Goal: Task Accomplishment & Management: Use online tool/utility

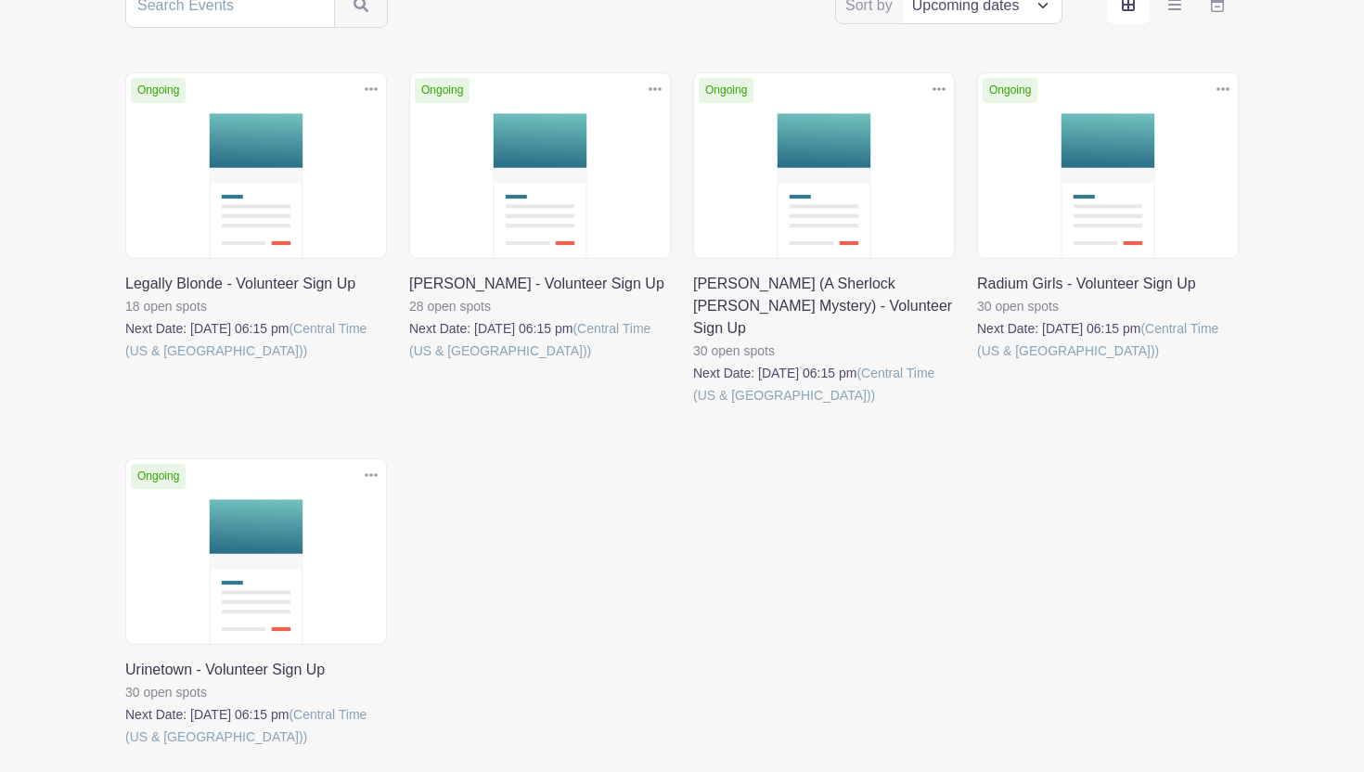
scroll to position [420, 0]
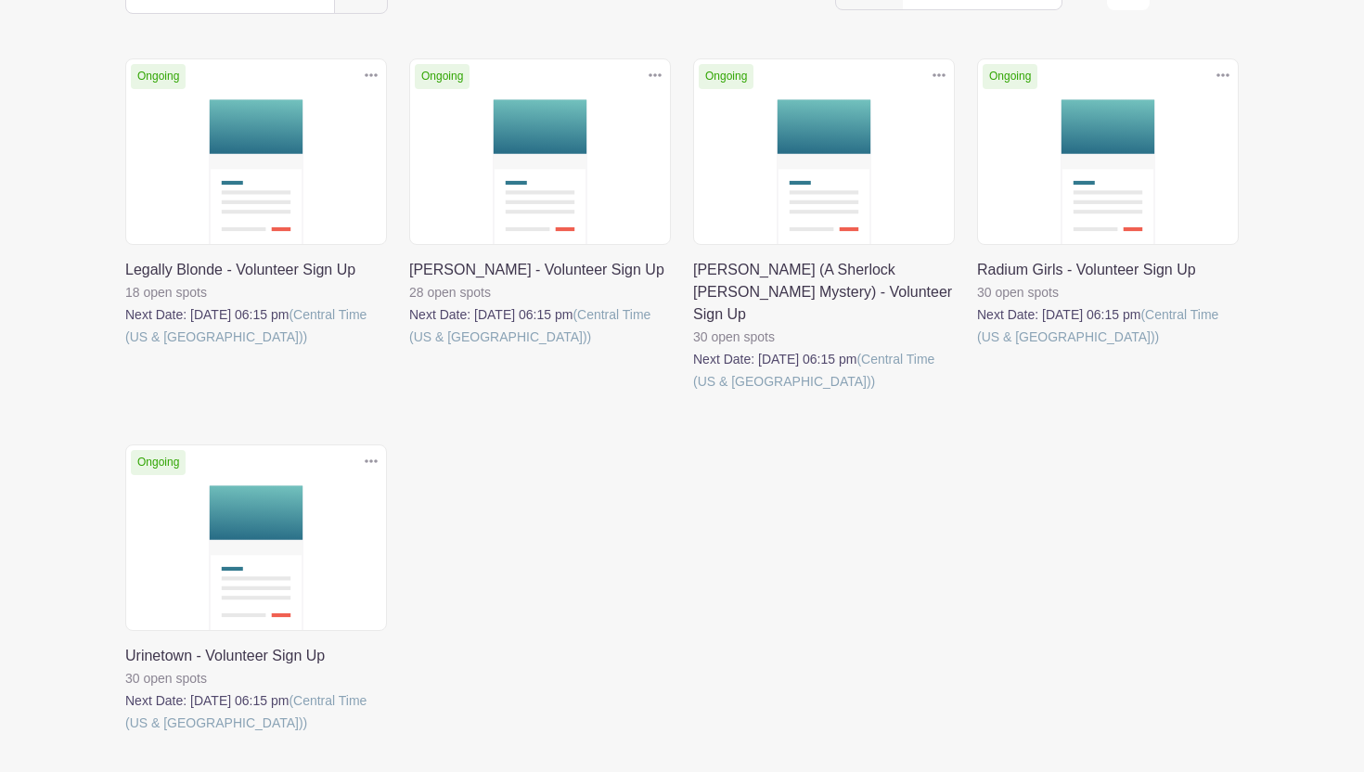
click at [125, 348] on link at bounding box center [125, 348] width 0 height 0
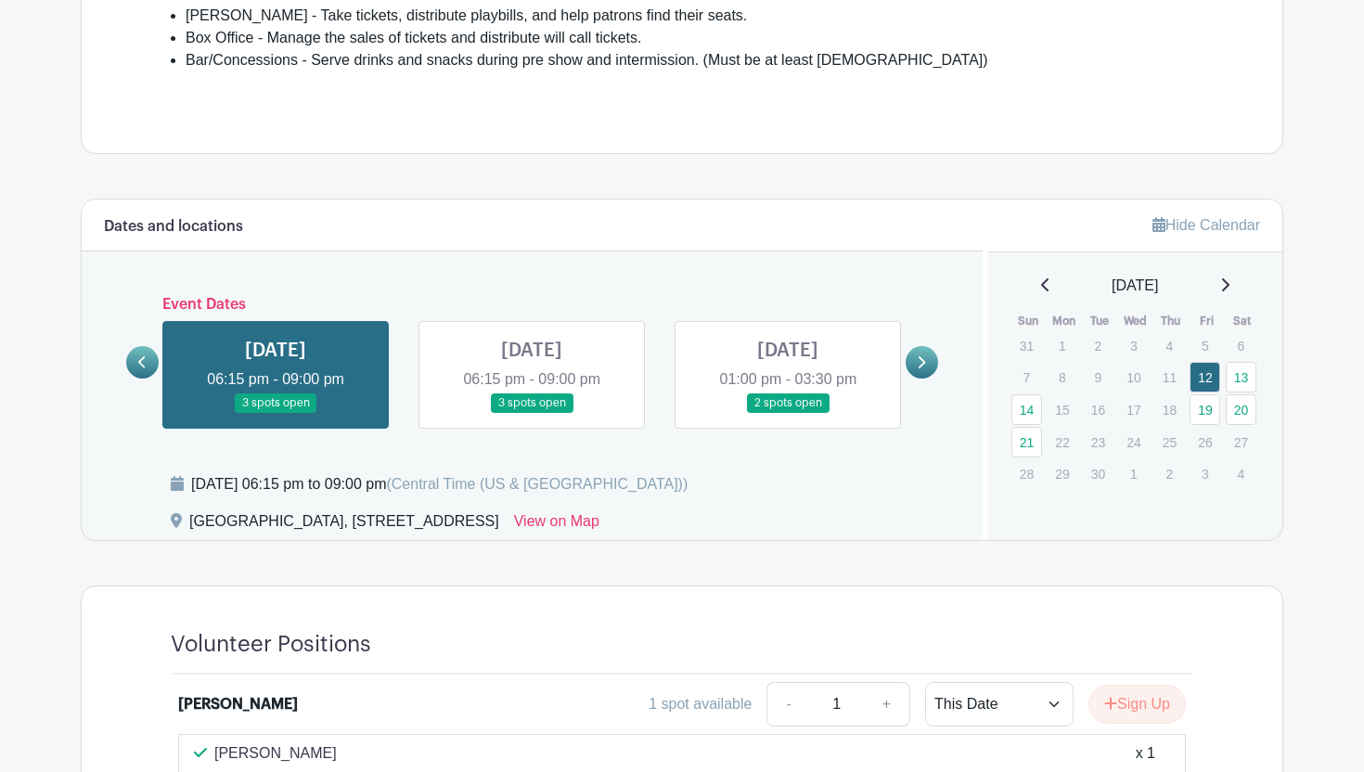
scroll to position [1025, 0]
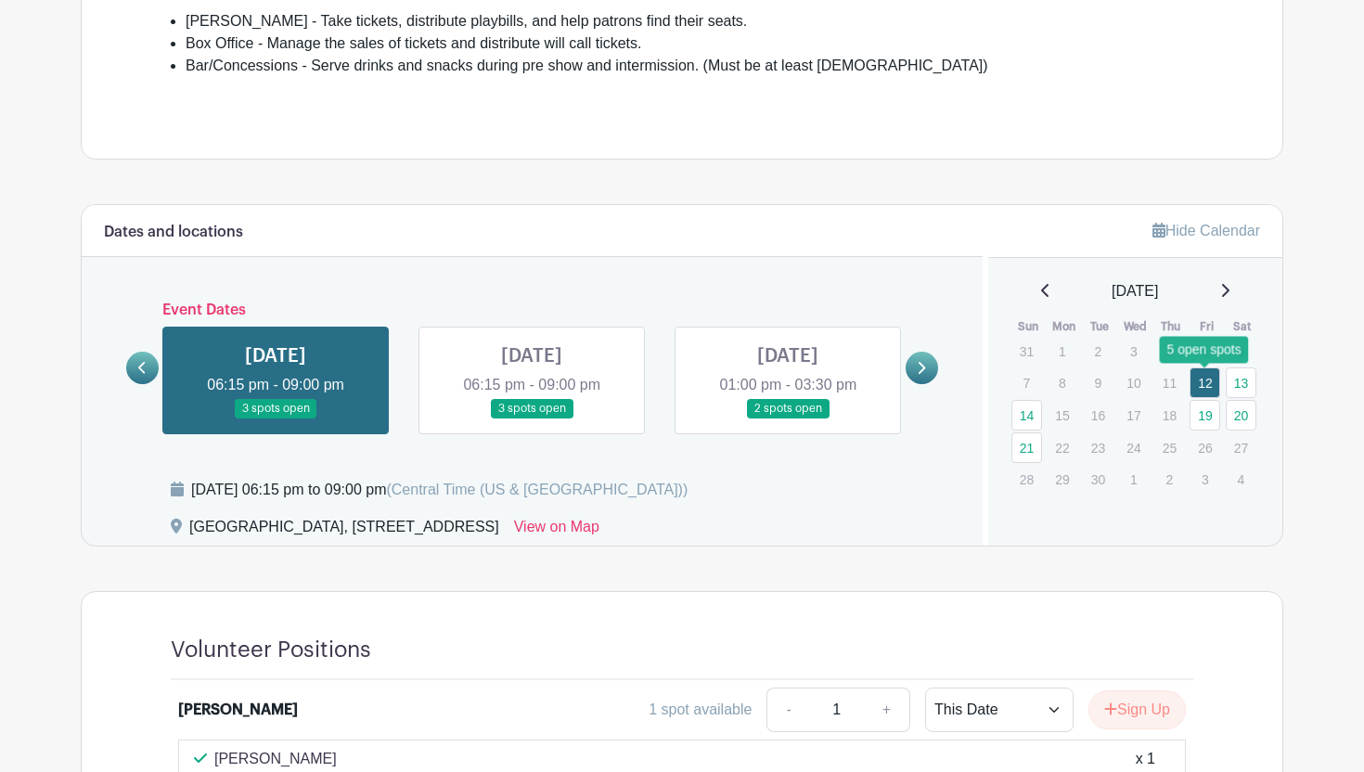
click at [1211, 400] on link "19" at bounding box center [1205, 415] width 31 height 31
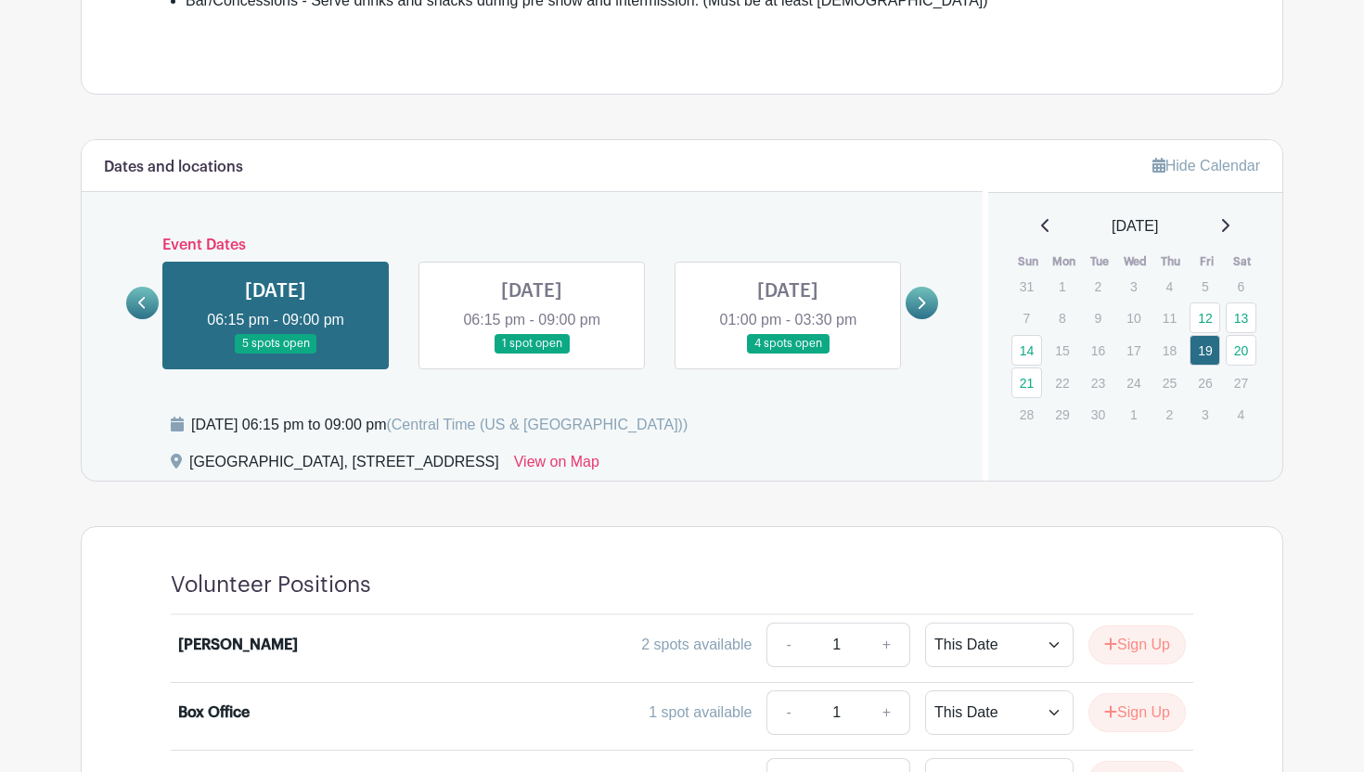
scroll to position [1083, 0]
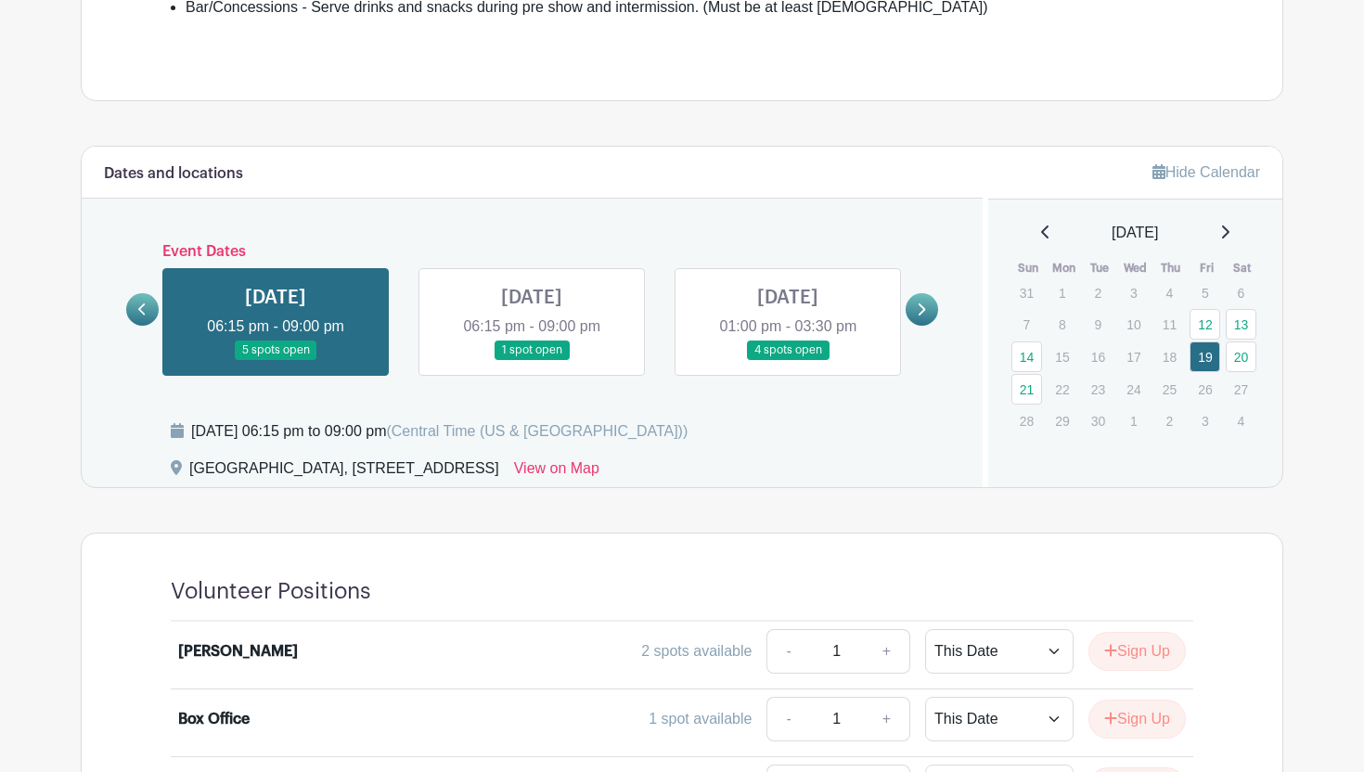
click at [923, 303] on icon at bounding box center [921, 310] width 8 height 14
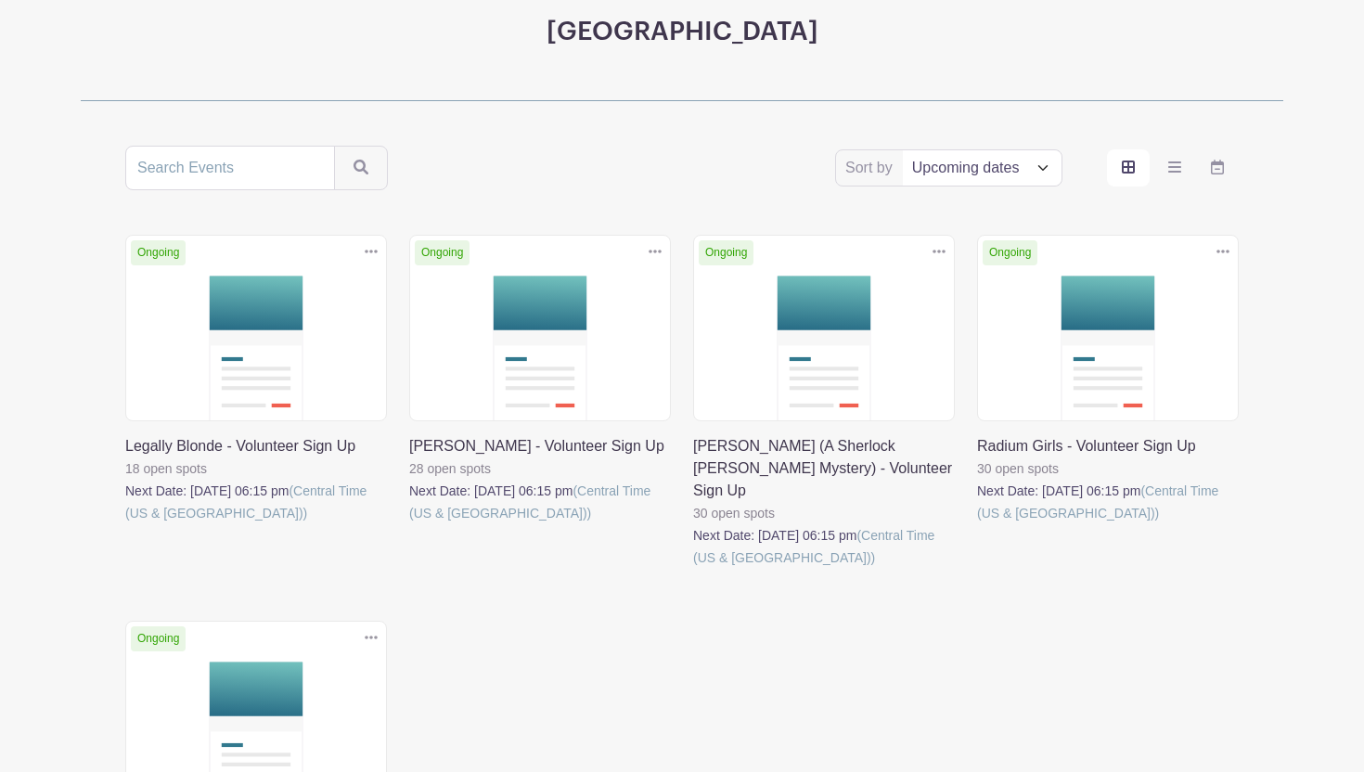
scroll to position [216, 0]
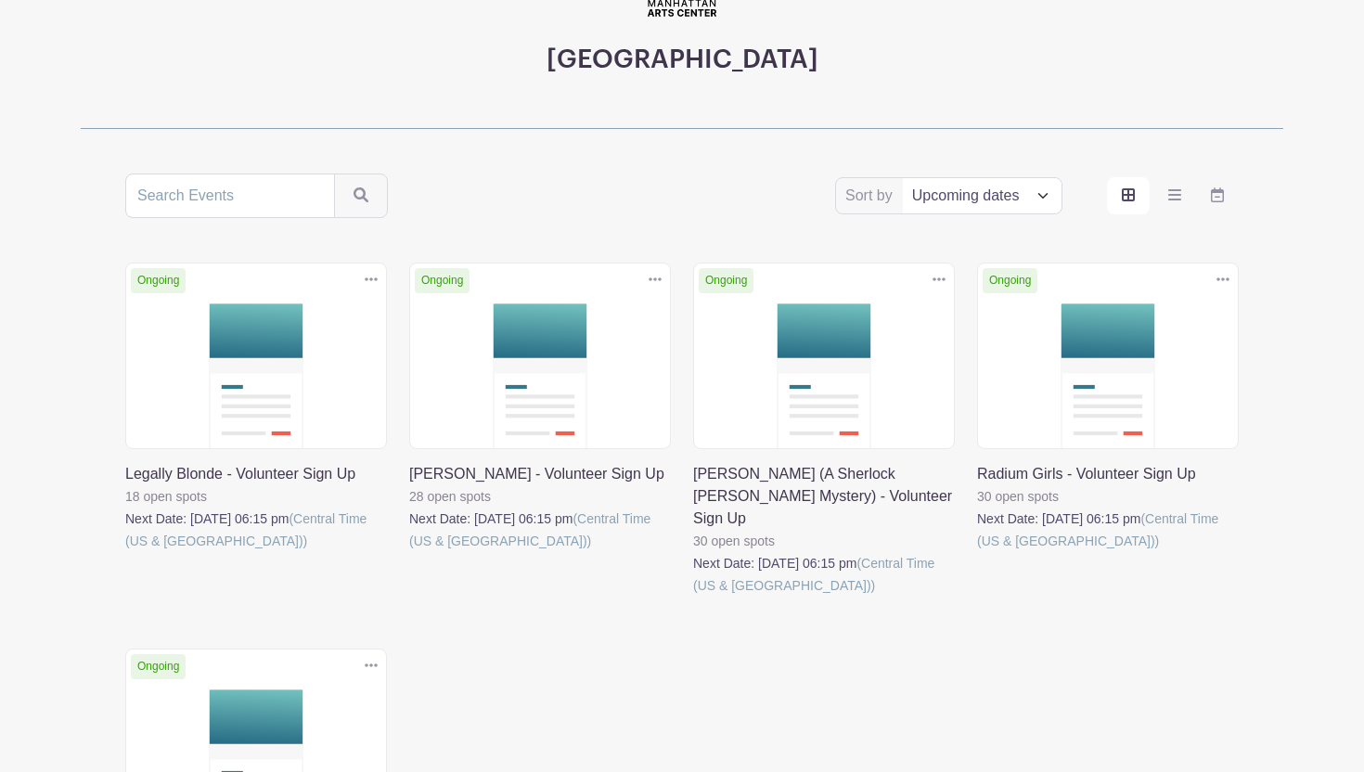
click at [125, 552] on link at bounding box center [125, 552] width 0 height 0
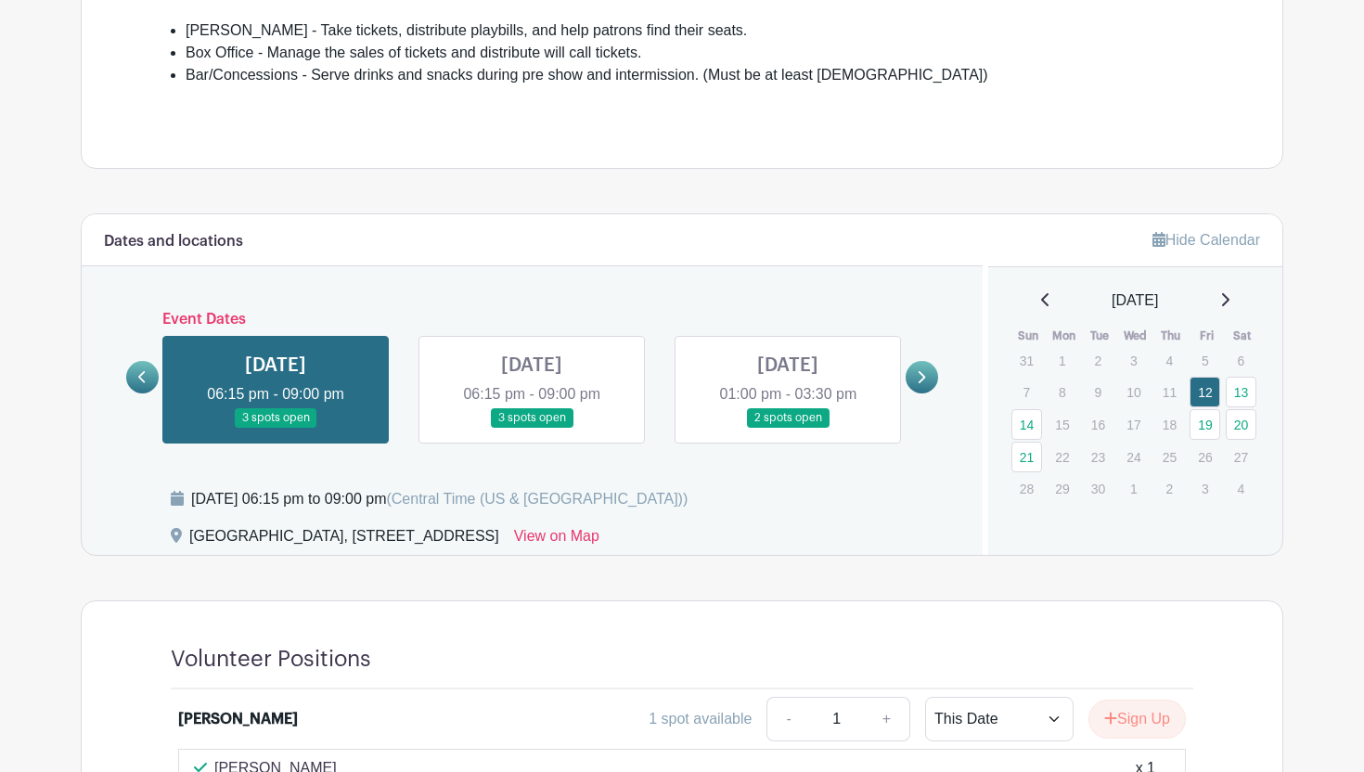
scroll to position [1049, 0]
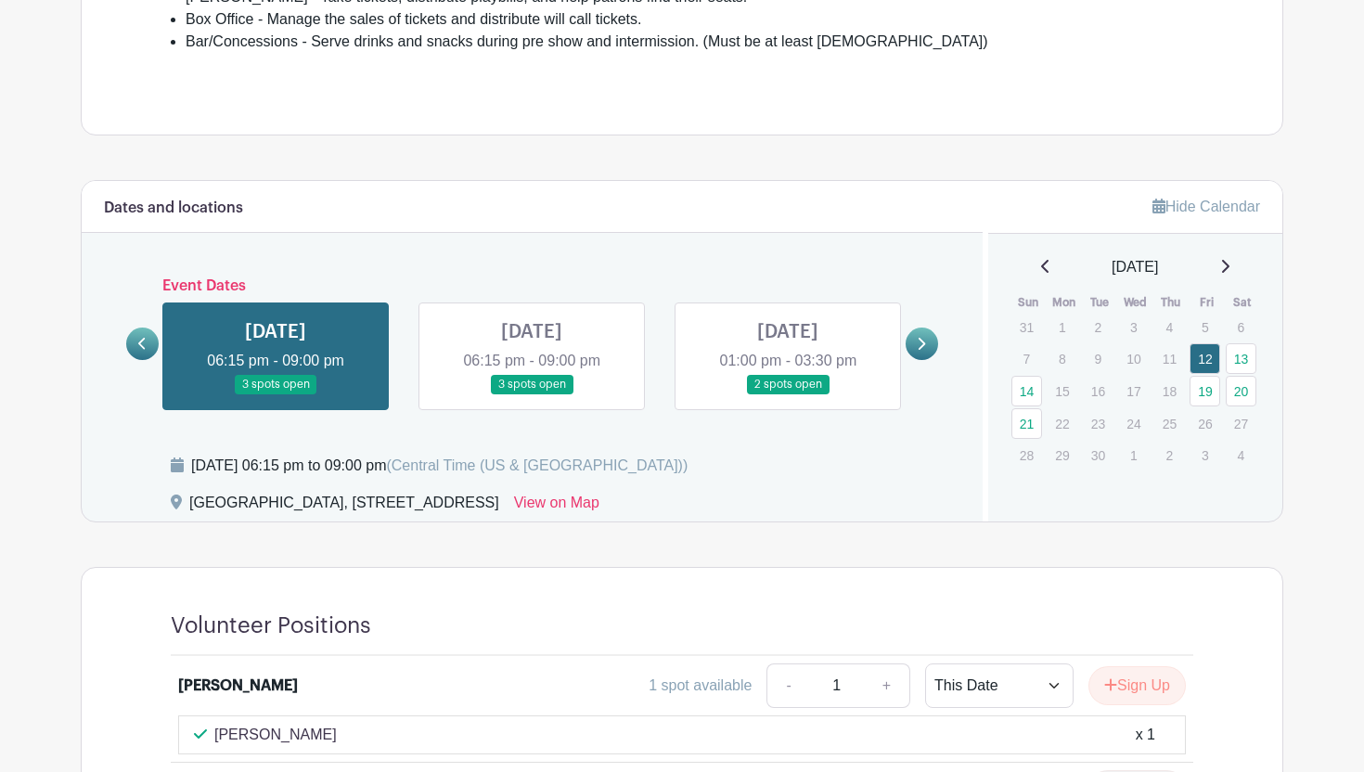
click at [932, 328] on link at bounding box center [922, 344] width 32 height 32
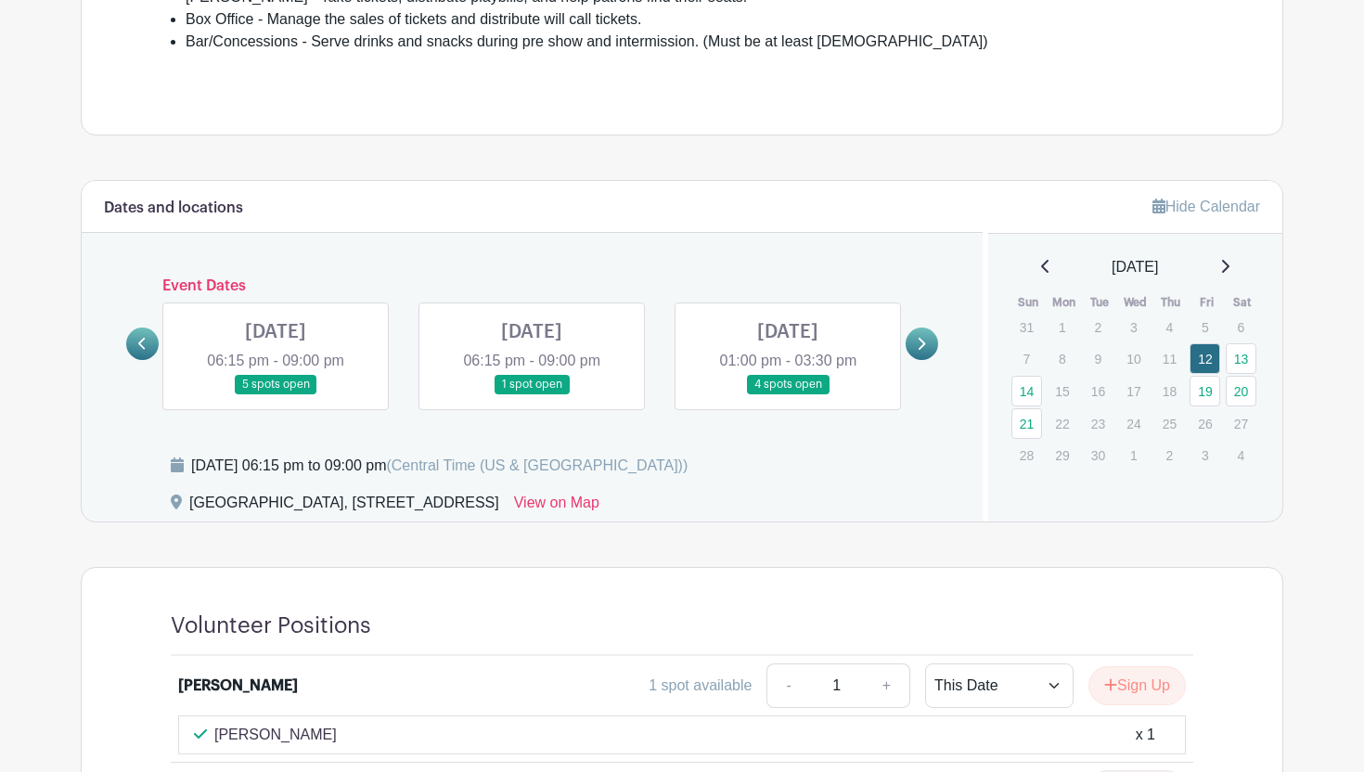
click at [932, 328] on link at bounding box center [922, 344] width 32 height 32
click at [929, 328] on link at bounding box center [922, 344] width 32 height 32
click at [143, 337] on icon at bounding box center [142, 344] width 8 height 14
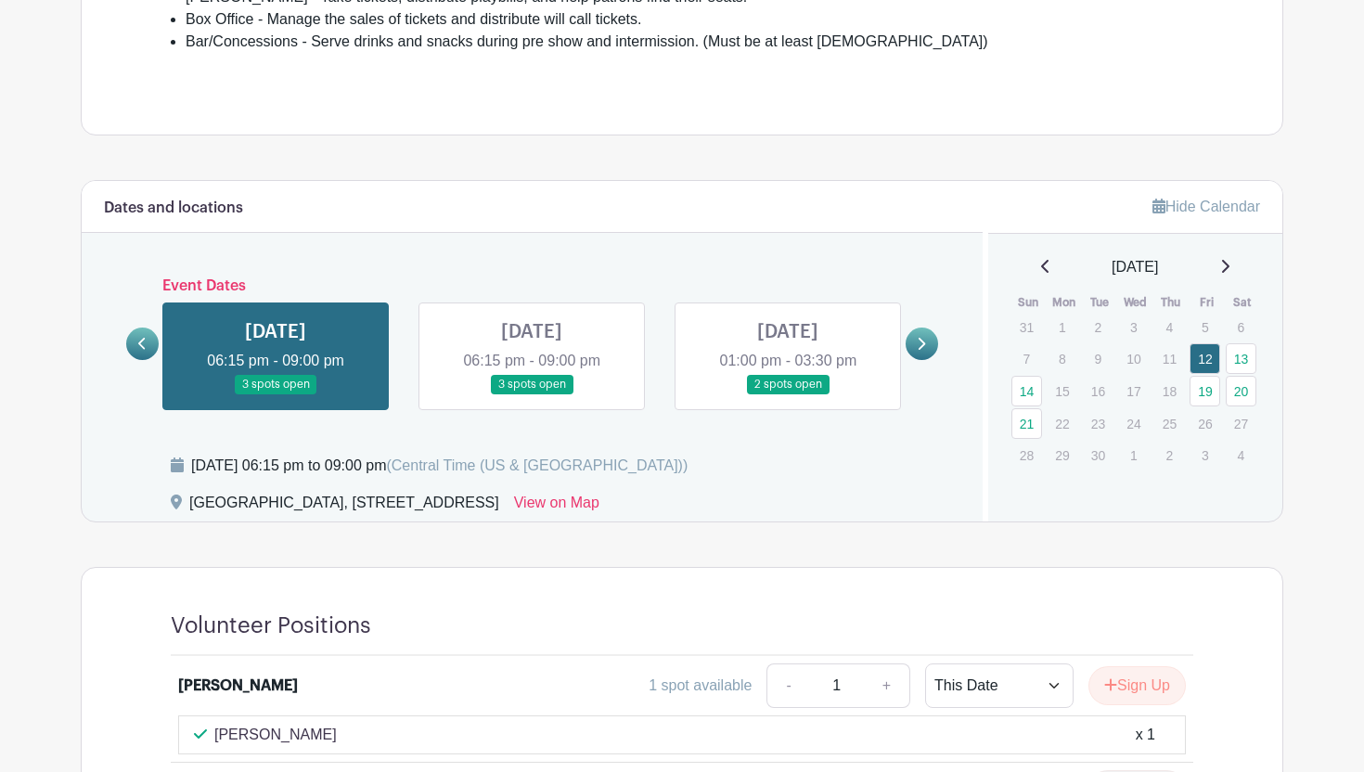
click at [143, 337] on icon at bounding box center [142, 344] width 8 height 14
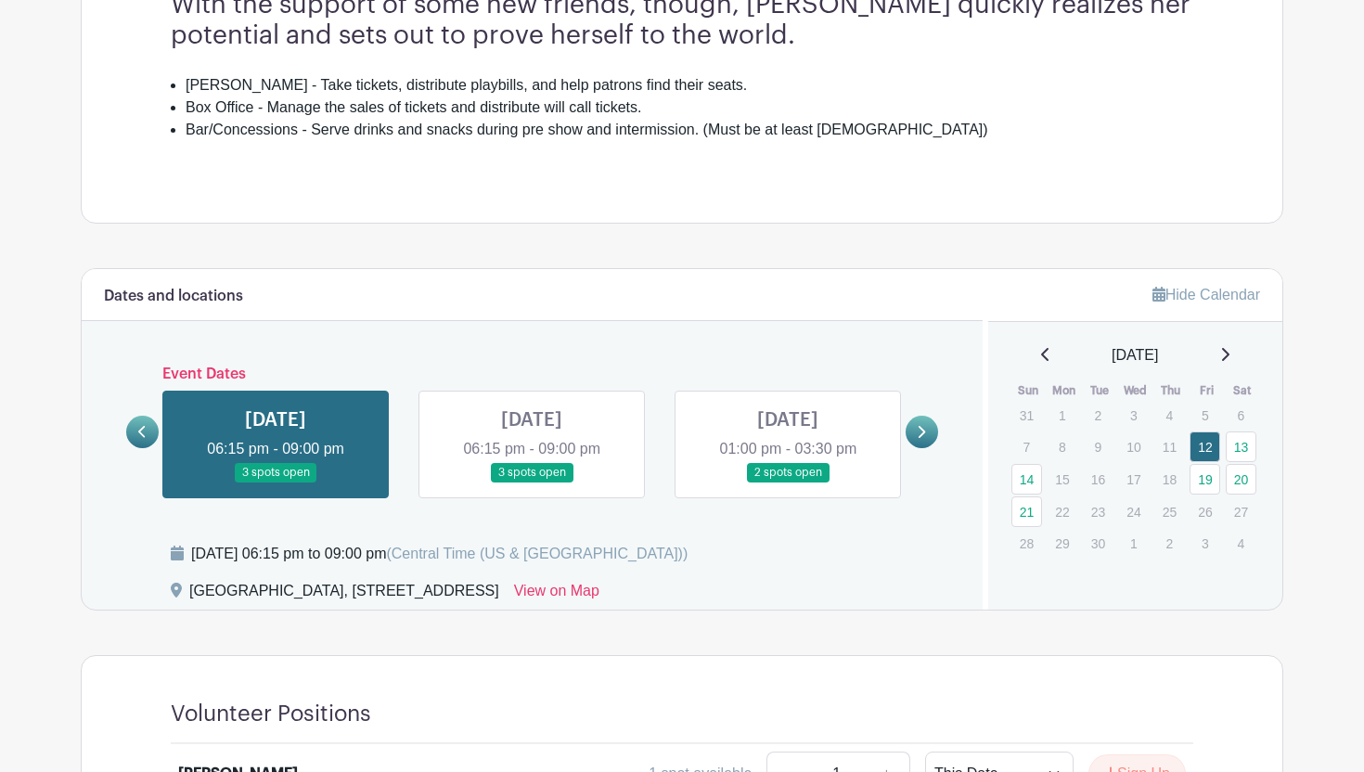
scroll to position [982, 0]
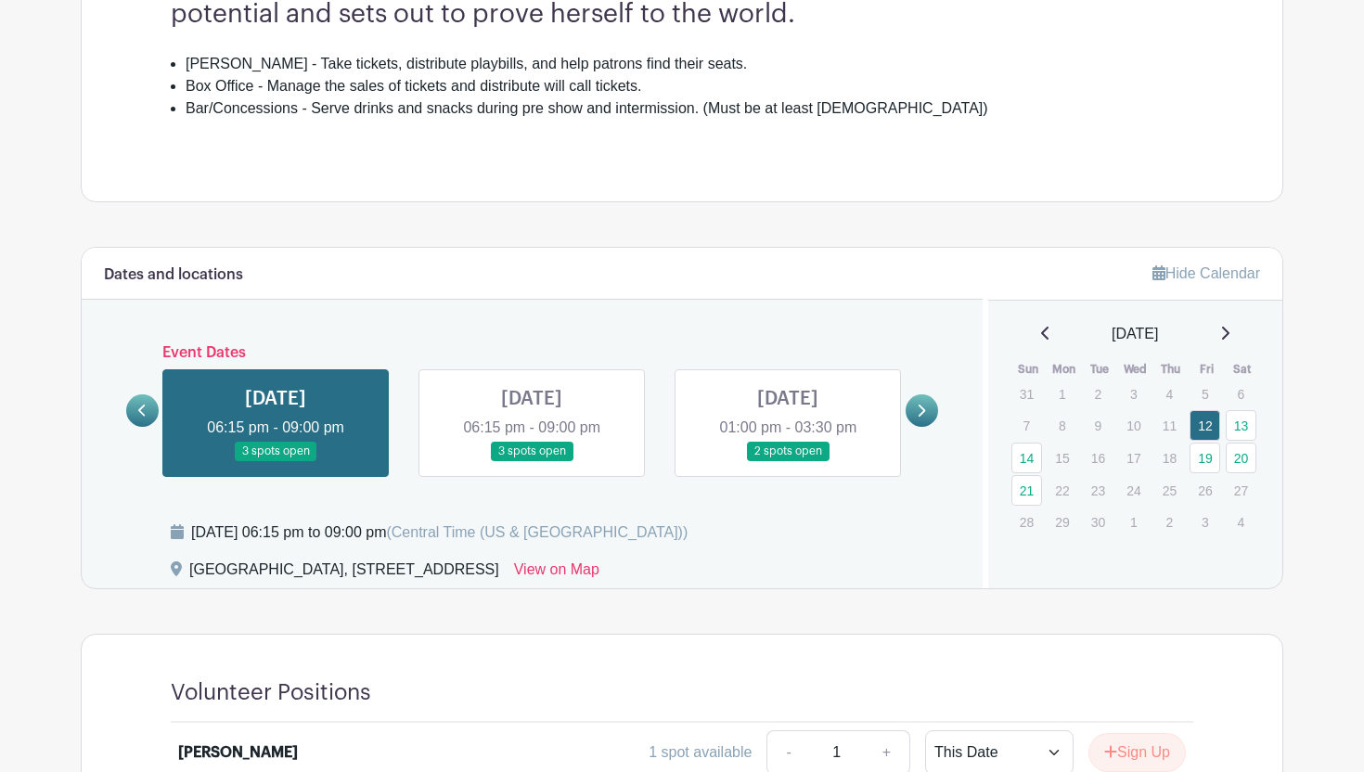
click at [910, 394] on link at bounding box center [922, 410] width 32 height 32
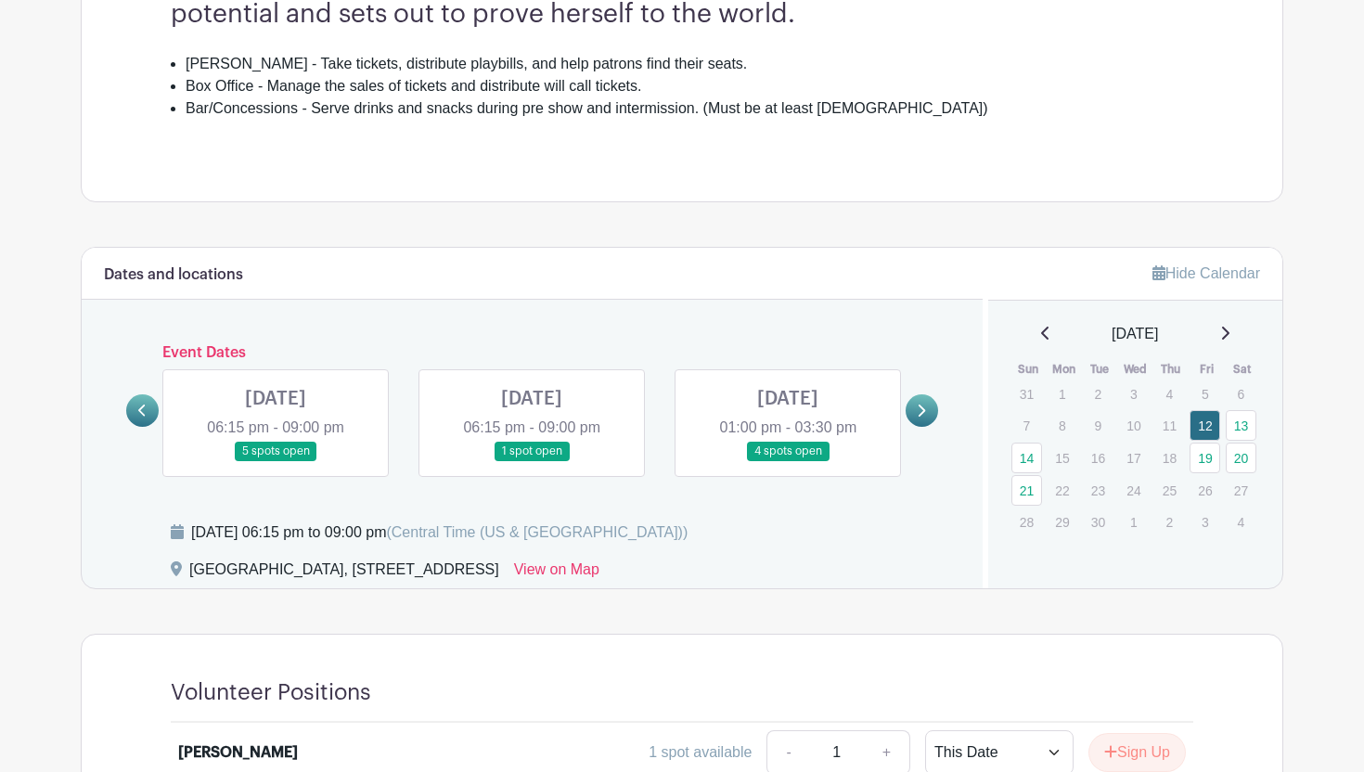
click at [910, 394] on link at bounding box center [922, 410] width 32 height 32
click at [143, 404] on icon at bounding box center [142, 411] width 8 height 14
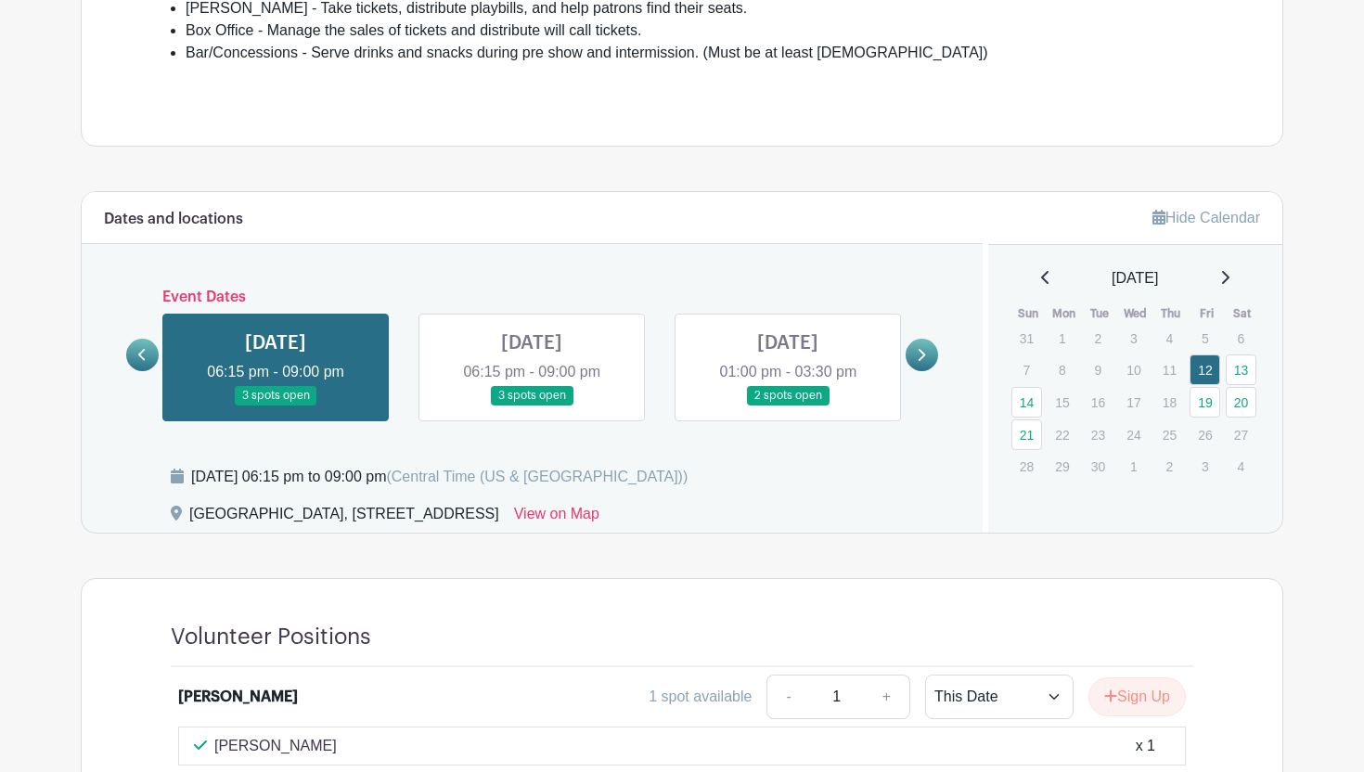
scroll to position [1015, 0]
